Goal: Download file/media

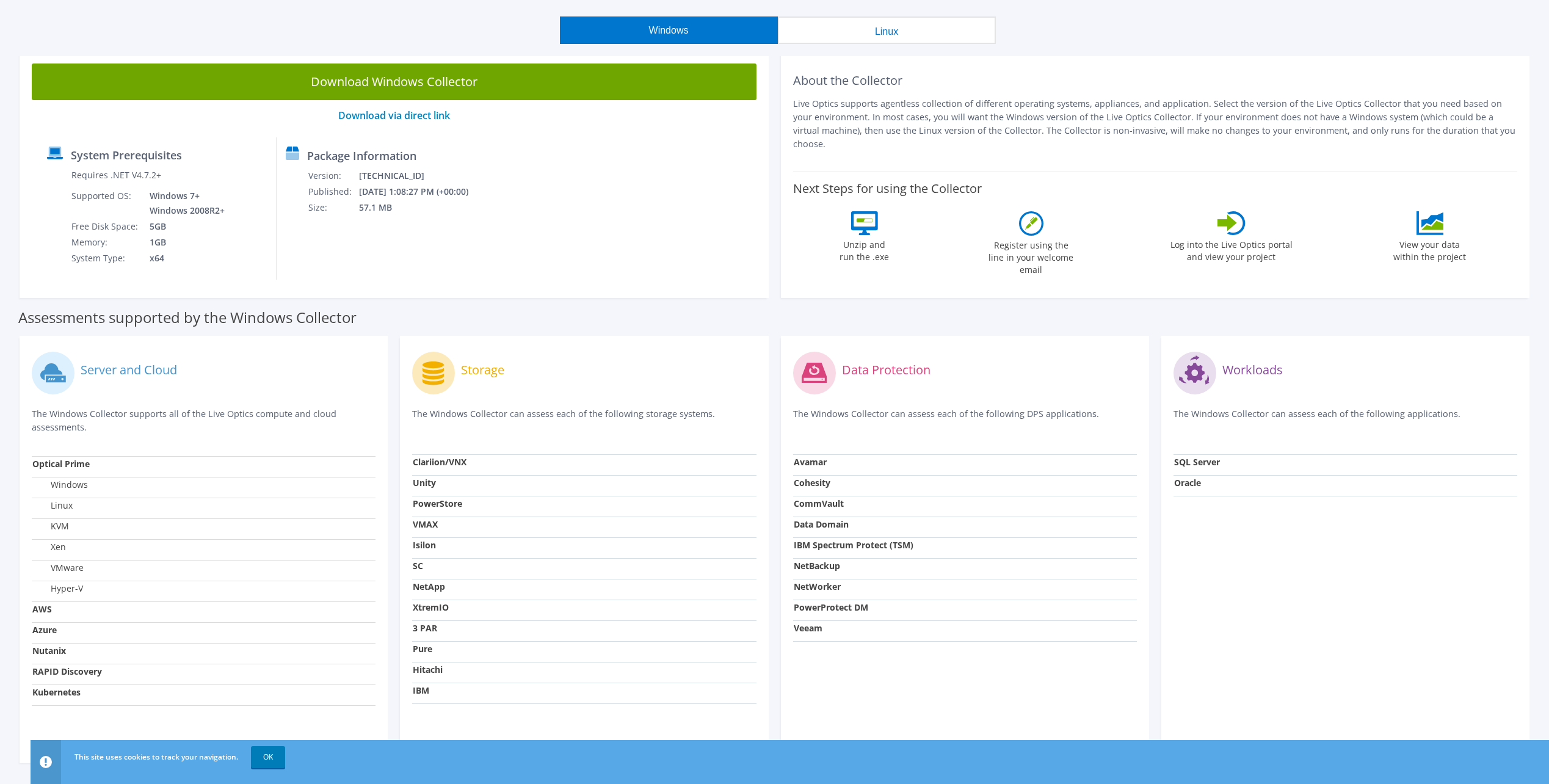
scroll to position [124, 0]
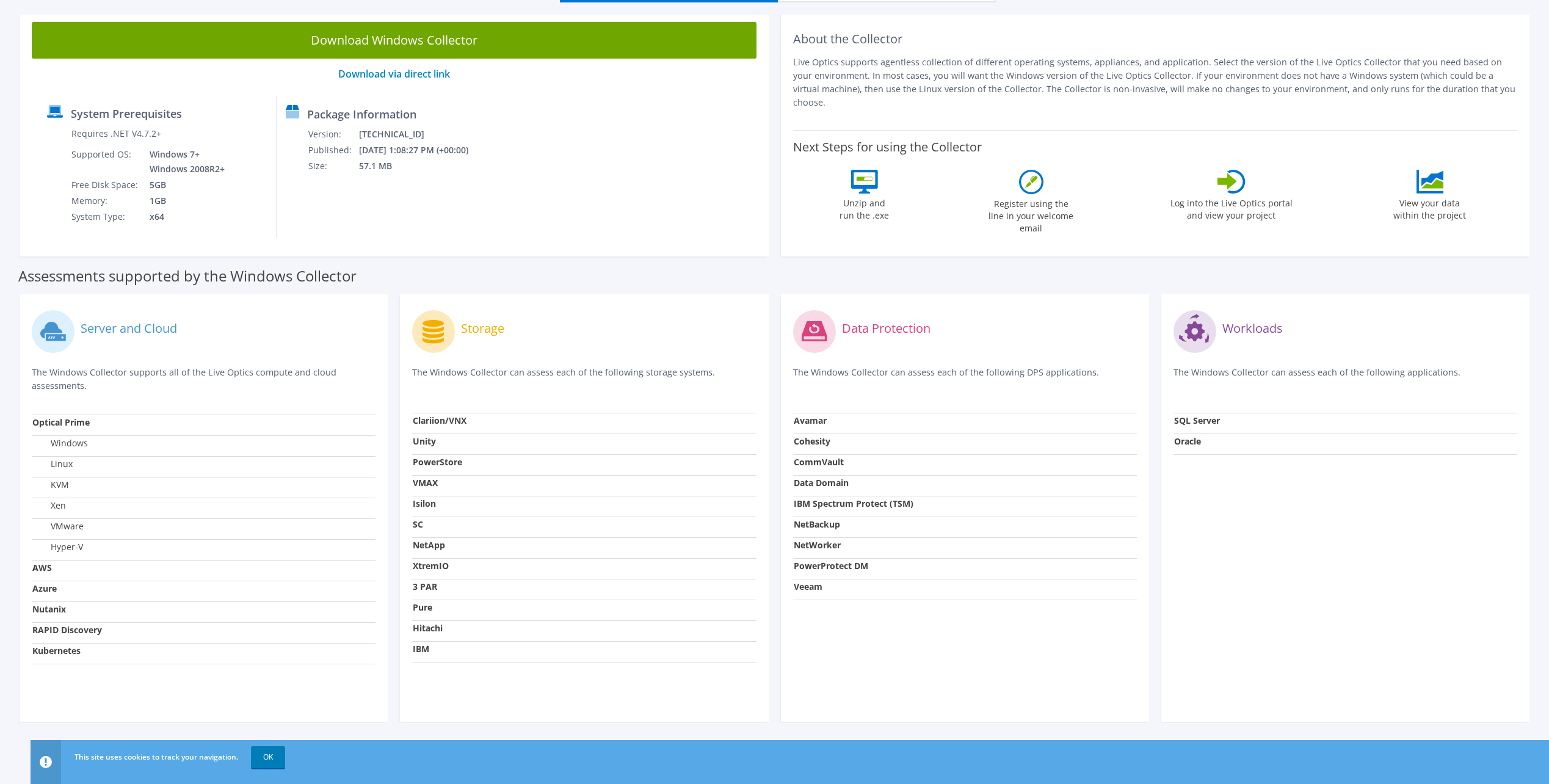
click at [84, 428] on strong "Optical Prime" at bounding box center [61, 422] width 57 height 11
drag, startPoint x: 445, startPoint y: 423, endPoint x: 483, endPoint y: 408, distance: 40.9
click at [446, 422] on strong "Clariion/VNX" at bounding box center [439, 420] width 54 height 11
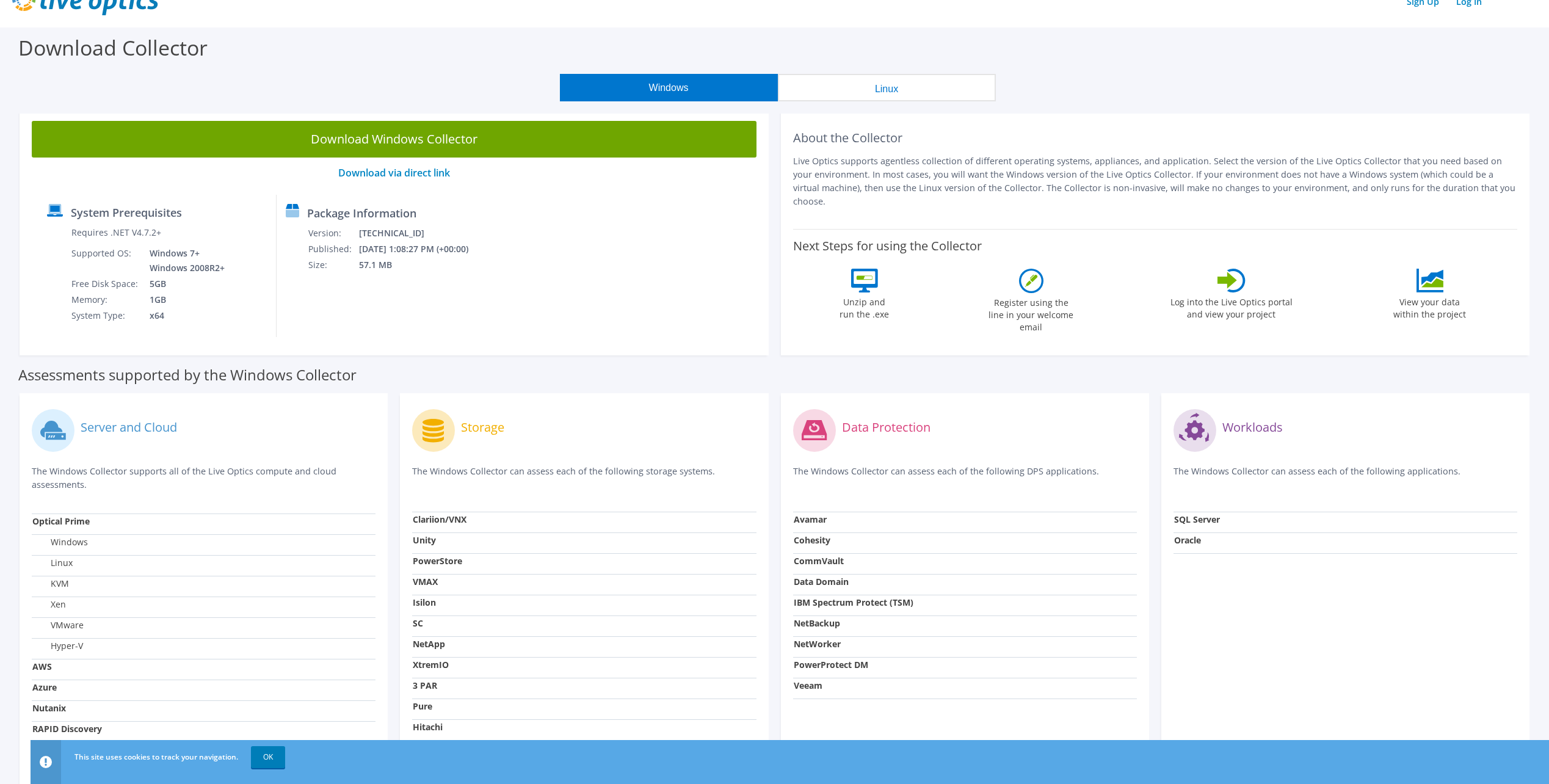
scroll to position [0, 0]
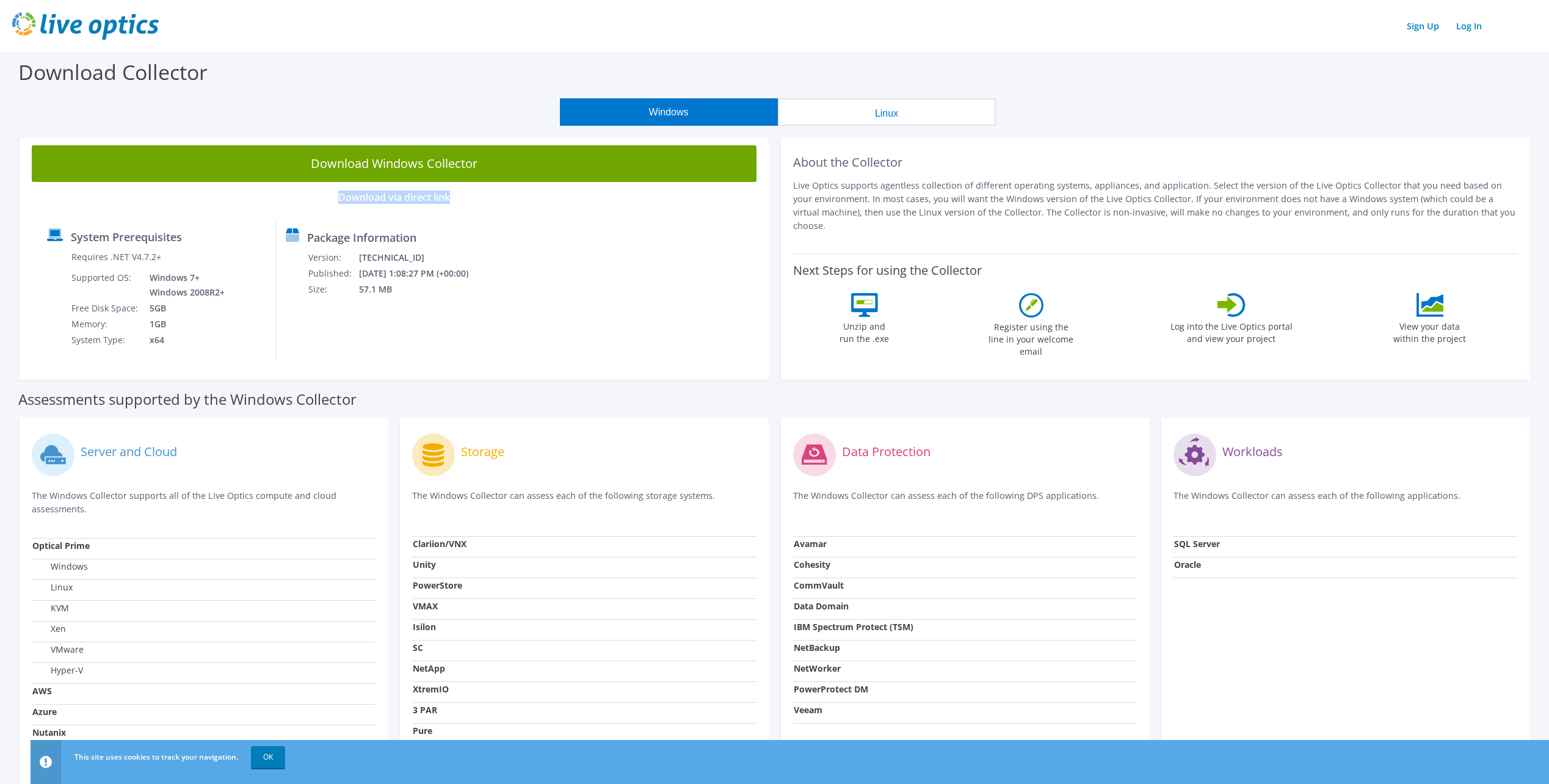
drag, startPoint x: 480, startPoint y: 198, endPoint x: 333, endPoint y: 204, distance: 147.1
click at [333, 204] on div "Download Windows Collector Download via direct link System Prerequisites Requir…" at bounding box center [394, 256] width 749 height 247
copy link "Download via direct link"
click at [379, 199] on link "Download via direct link" at bounding box center [394, 197] width 112 height 13
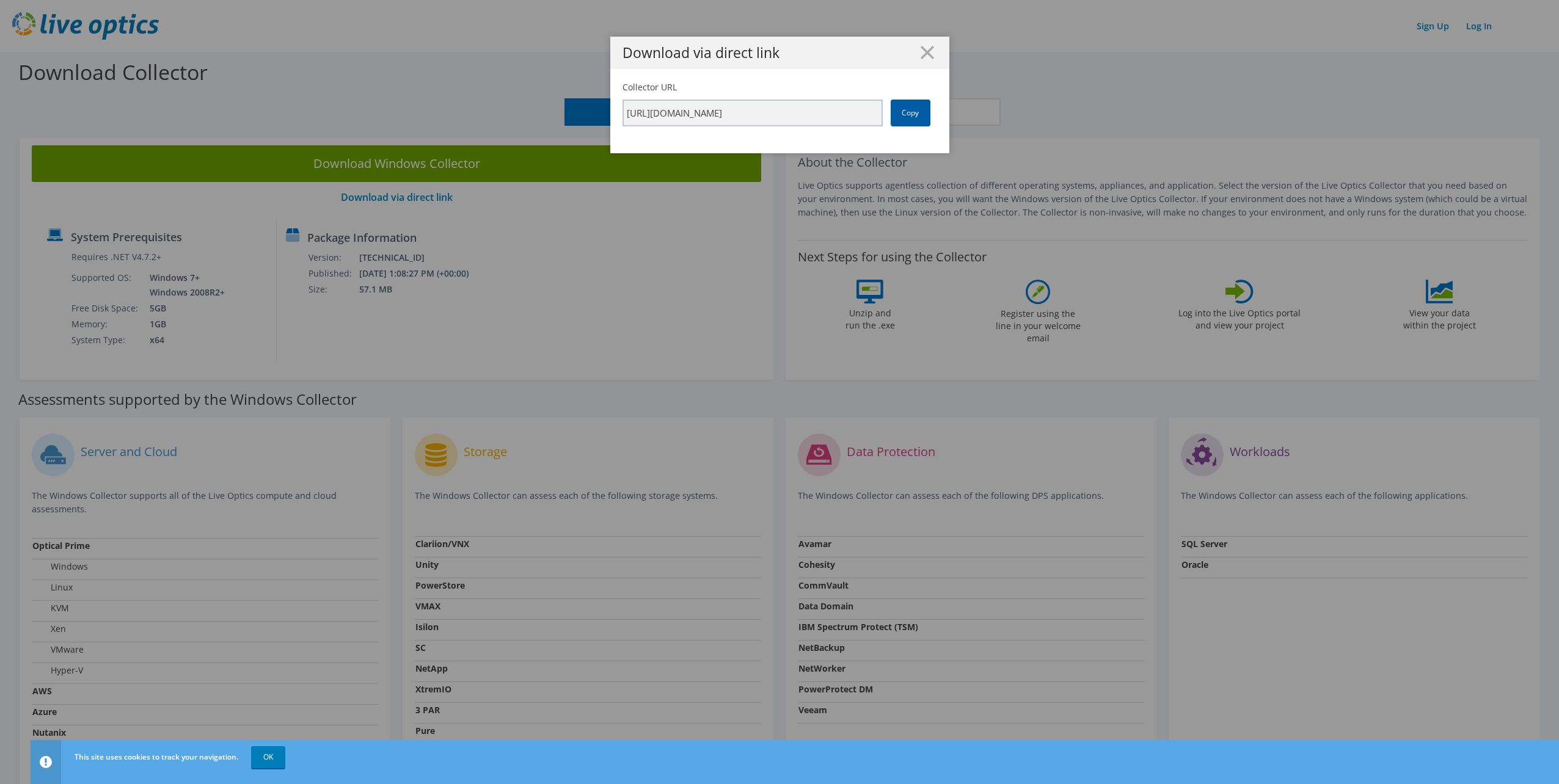
click at [905, 115] on link "Copy" at bounding box center [910, 113] width 40 height 27
click at [923, 49] on icon at bounding box center [927, 52] width 13 height 13
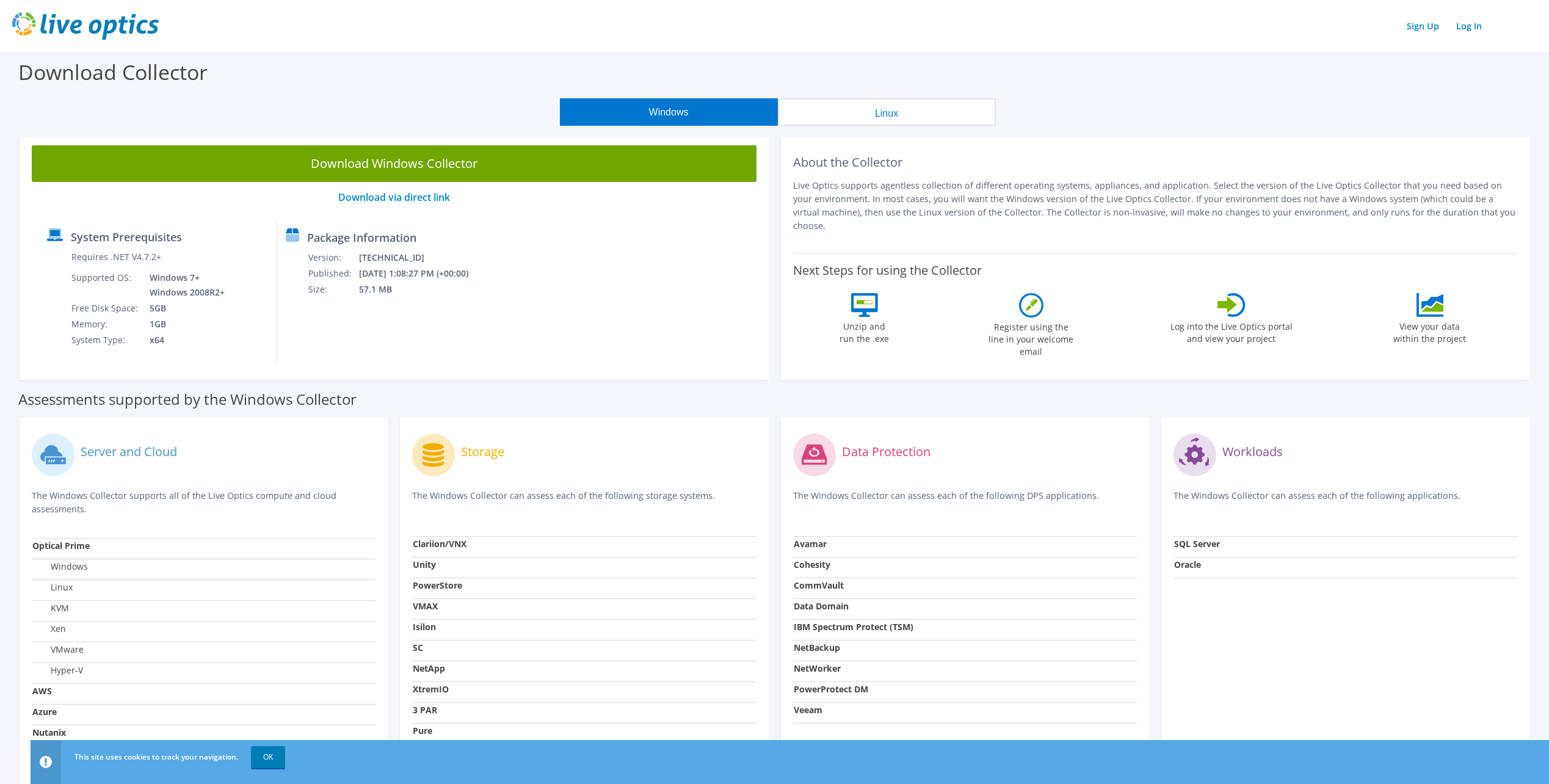
scroll to position [124, 0]
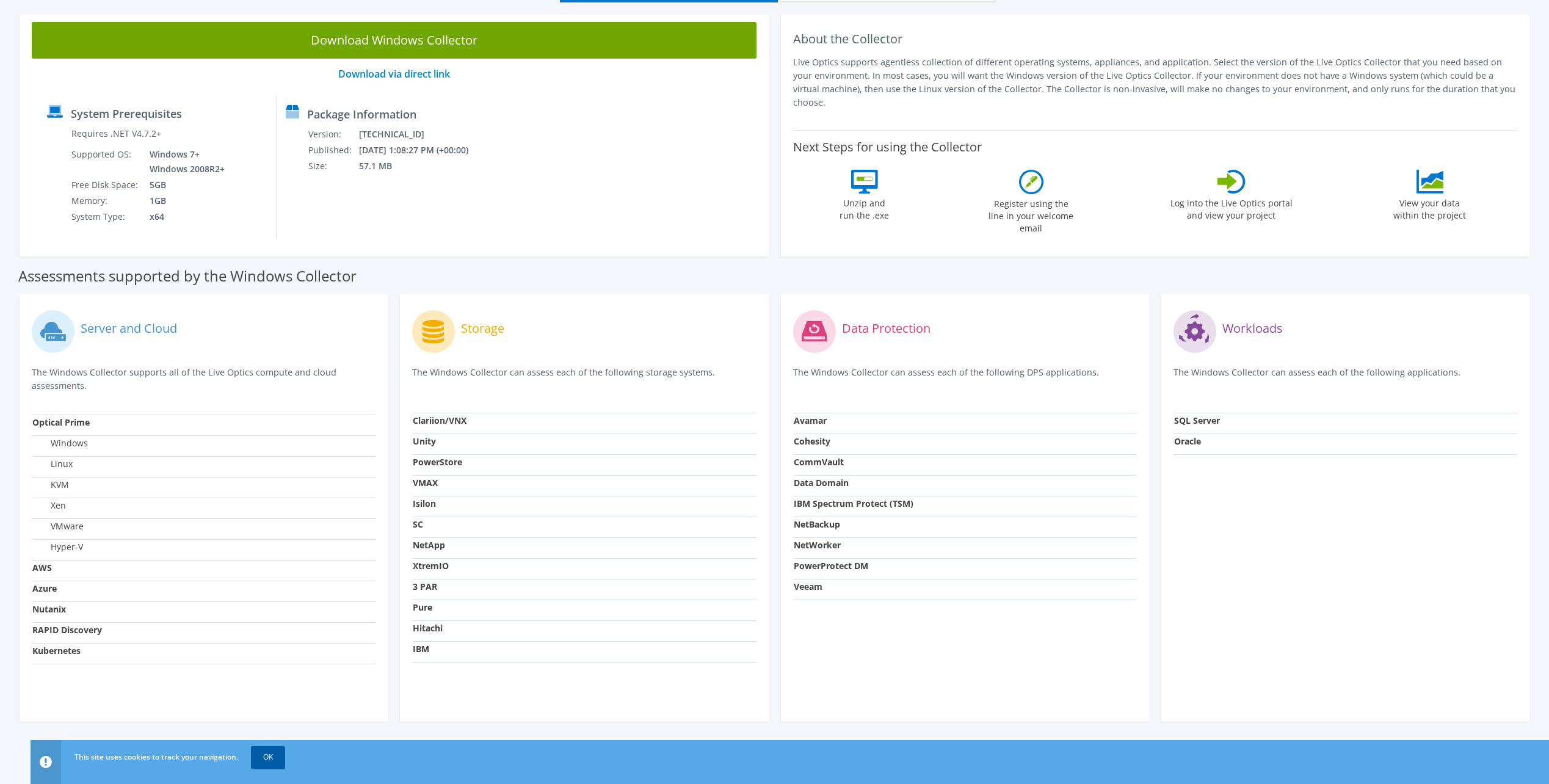
click at [266, 760] on link "OK" at bounding box center [268, 756] width 34 height 22
